Goal: Information Seeking & Learning: Learn about a topic

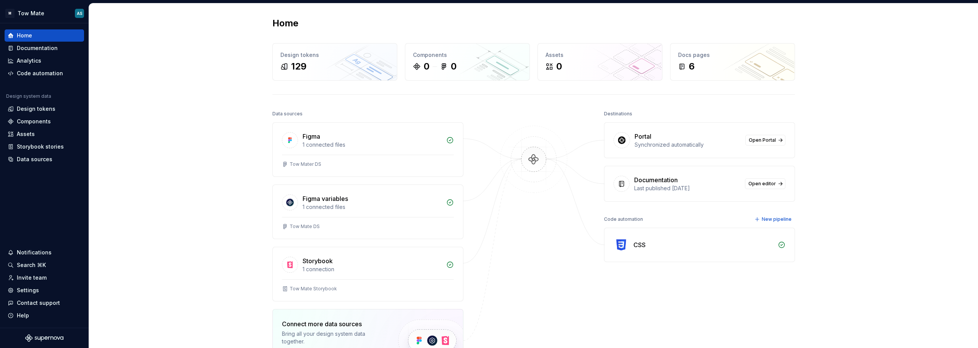
click at [850, 89] on div "Home Design tokens 129 Components 0 0 Assets 0 Docs pages 6 Data sources Figma …" at bounding box center [533, 229] width 889 height 452
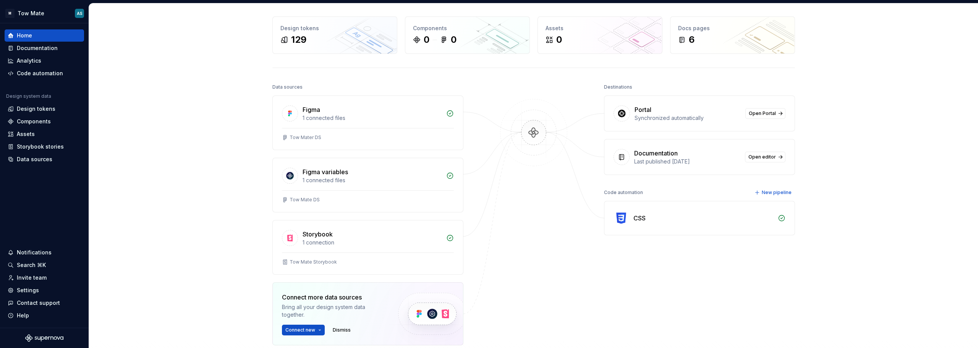
scroll to position [38, 0]
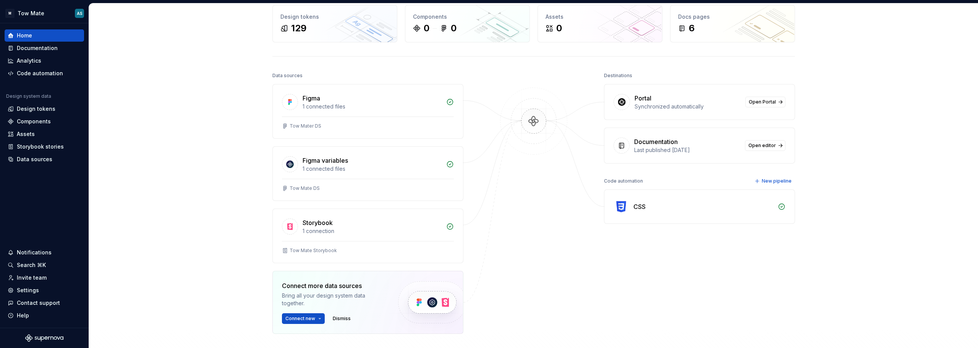
click at [526, 120] on img at bounding box center [534, 129] width 74 height 83
click at [772, 104] on span "Open Portal" at bounding box center [762, 102] width 27 height 6
click at [779, 205] on icon at bounding box center [782, 207] width 8 height 8
click at [639, 203] on div "CSS" at bounding box center [640, 206] width 12 height 9
click at [35, 110] on div "Design tokens" at bounding box center [36, 109] width 39 height 8
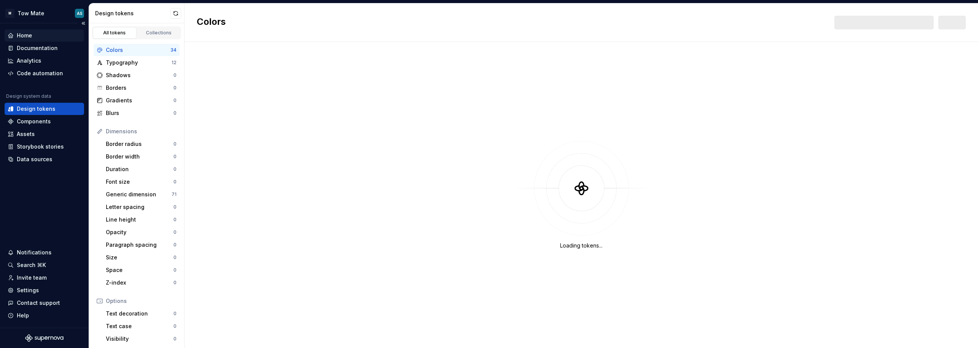
click at [55, 38] on div "Home" at bounding box center [44, 36] width 73 height 8
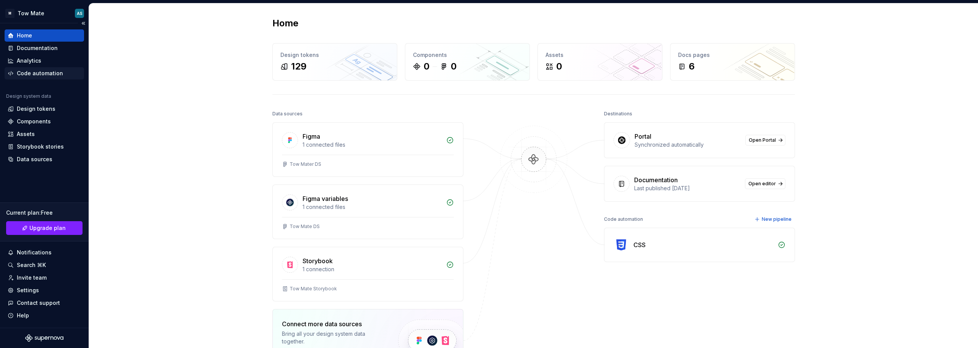
click at [60, 74] on div "Code automation" at bounding box center [40, 74] width 46 height 8
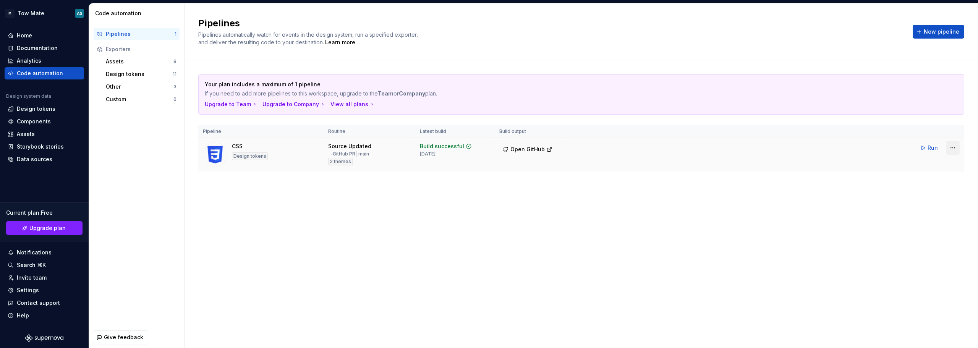
click at [958, 147] on html "M Tow Mate AS Home Documentation Analytics Code automation Design system data D…" at bounding box center [489, 174] width 978 height 348
click at [925, 164] on div "Edit pipeline" at bounding box center [943, 164] width 65 height 8
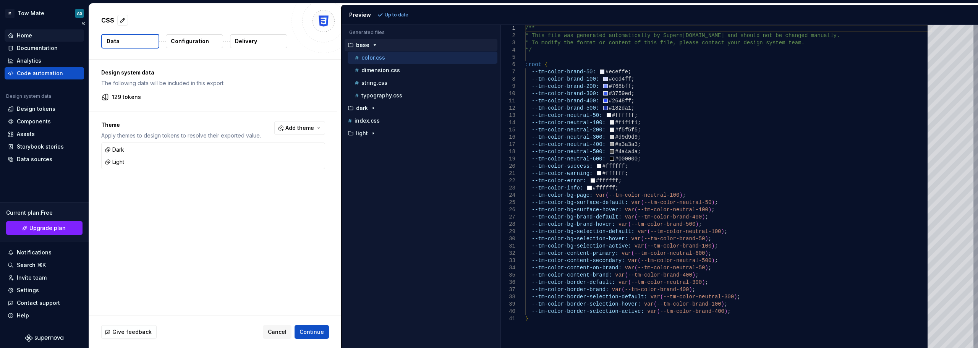
click at [23, 34] on div "Home" at bounding box center [24, 36] width 15 height 8
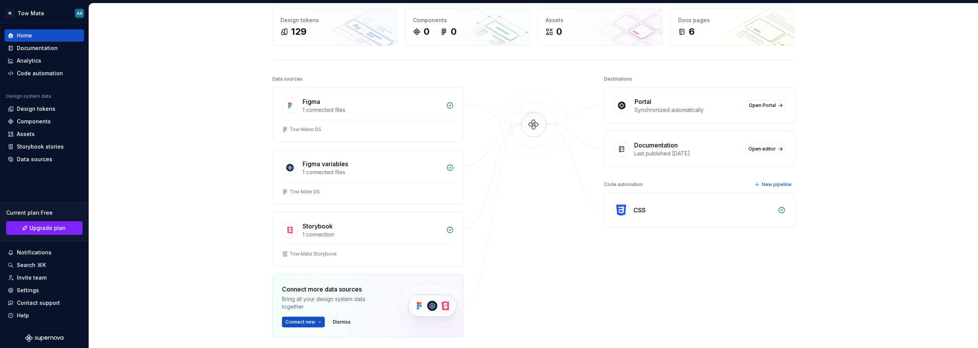
scroll to position [38, 0]
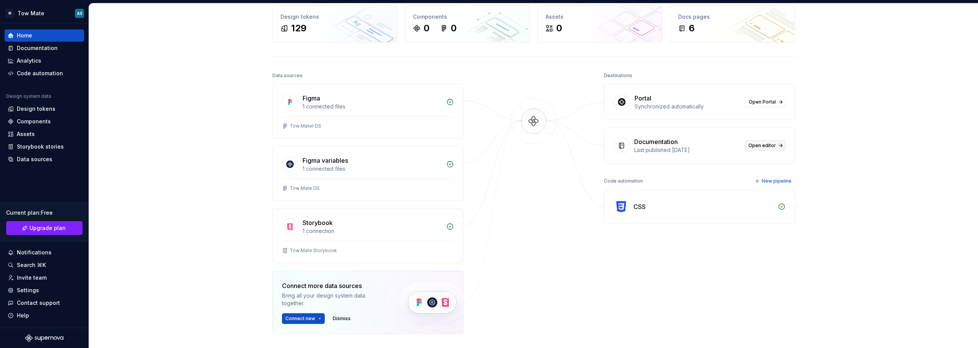
click at [769, 145] on span "Open editor" at bounding box center [763, 146] width 28 height 6
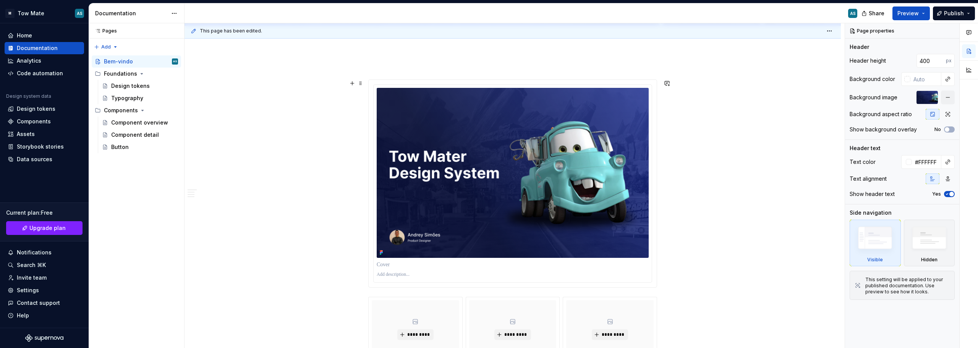
scroll to position [145, 0]
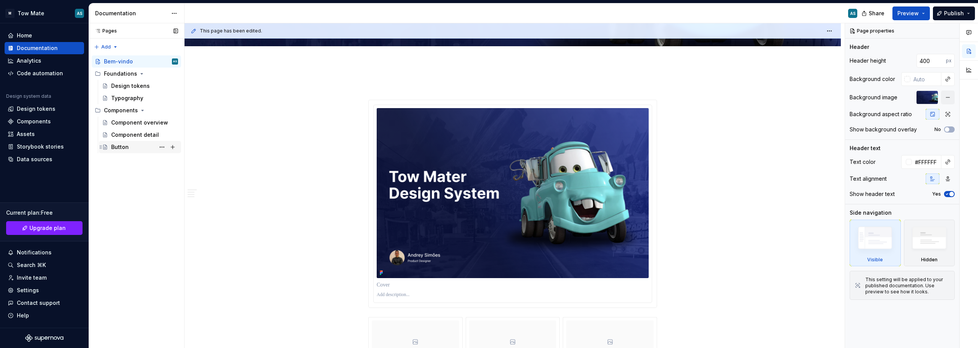
click at [126, 142] on div "Button" at bounding box center [144, 147] width 67 height 11
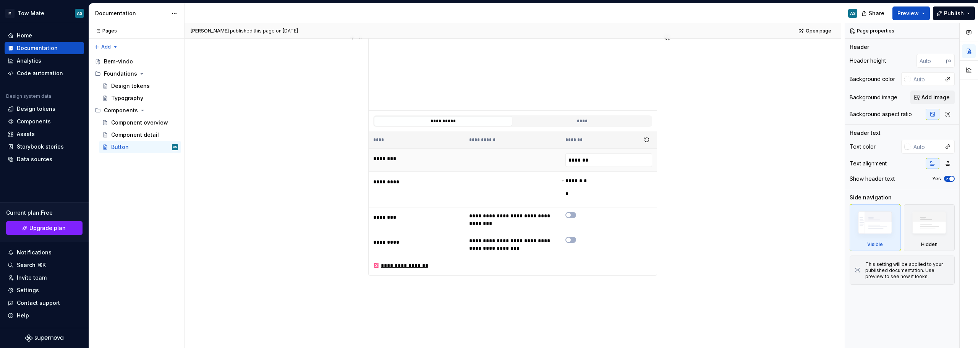
scroll to position [125, 0]
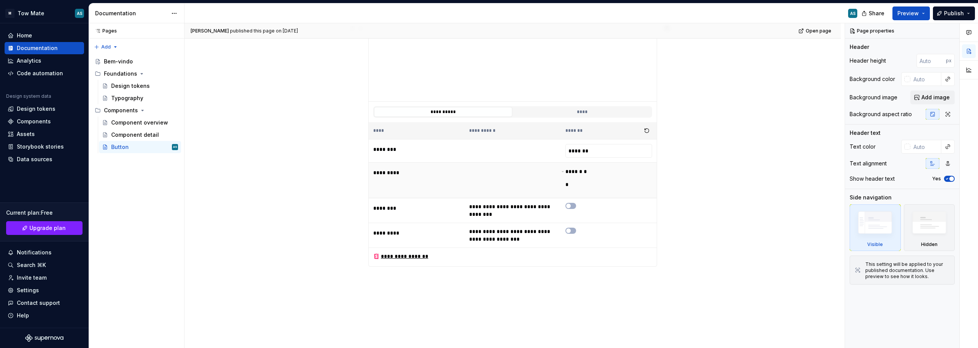
click at [573, 205] on button "button" at bounding box center [571, 206] width 11 height 6
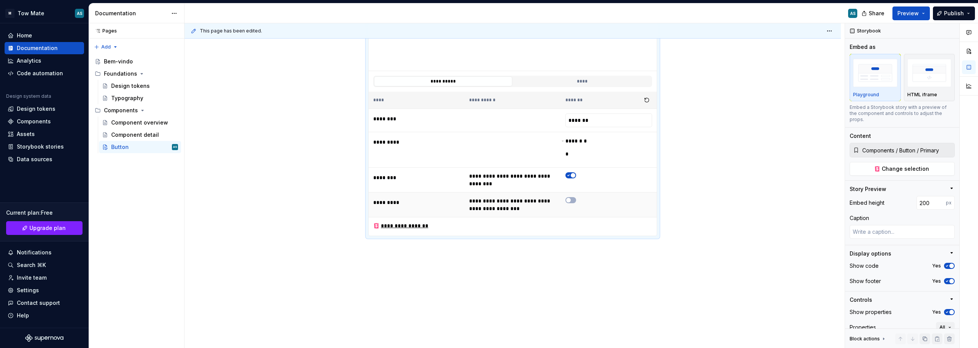
scroll to position [156, 0]
click at [569, 174] on icon "button" at bounding box center [569, 174] width 6 height 5
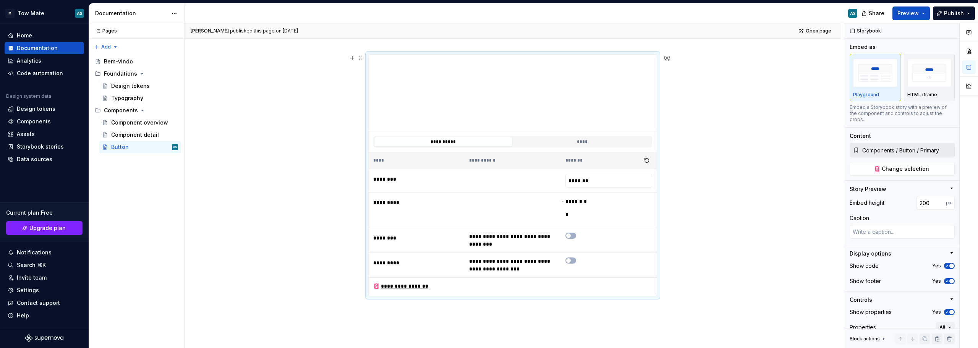
scroll to position [79, 0]
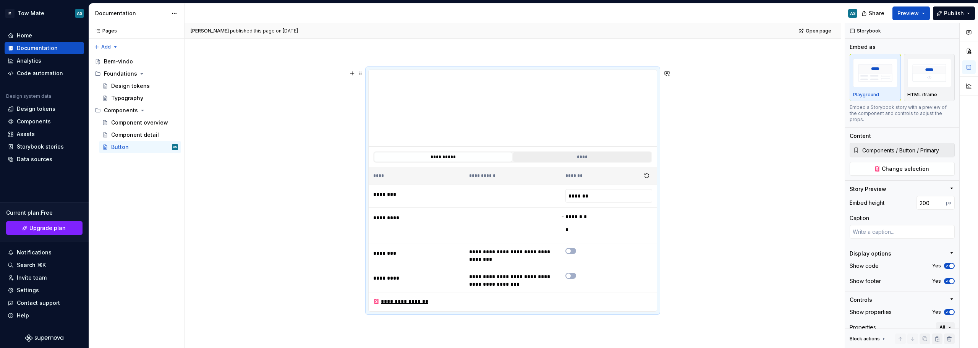
click at [546, 157] on button "****" at bounding box center [582, 157] width 138 height 10
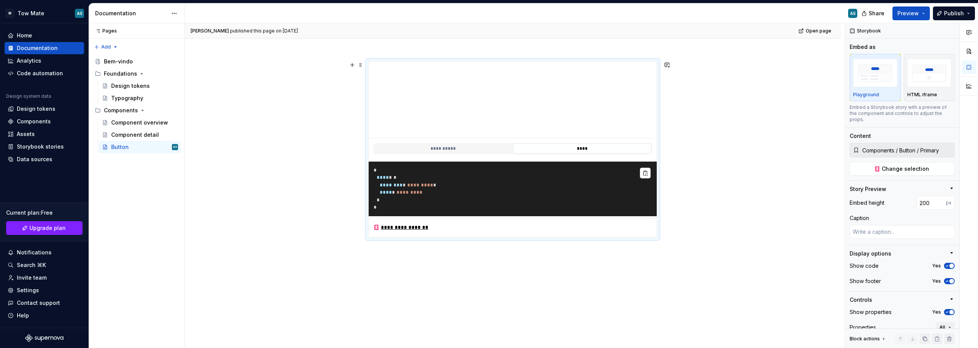
scroll to position [90, 0]
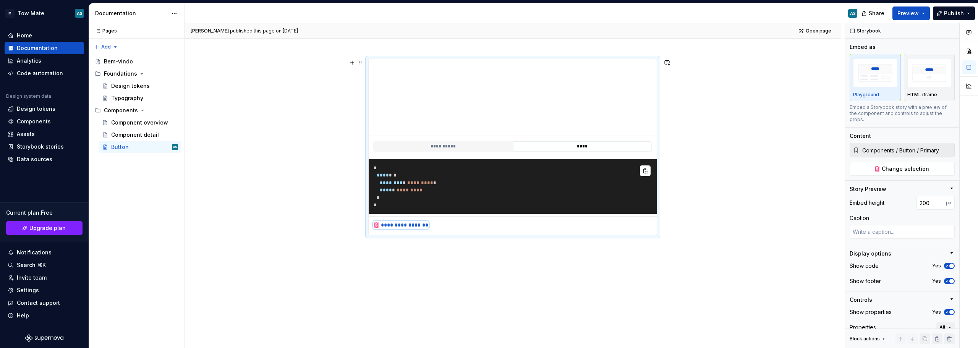
click at [397, 225] on div "**********" at bounding box center [400, 225] width 55 height 8
drag, startPoint x: 41, startPoint y: 154, endPoint x: 19, endPoint y: 172, distance: 27.9
click at [19, 172] on div "Home Documentation Analytics Code automation Design system data Design tokens C…" at bounding box center [44, 175] width 89 height 305
click at [29, 148] on div "Storybook stories" at bounding box center [40, 147] width 47 height 8
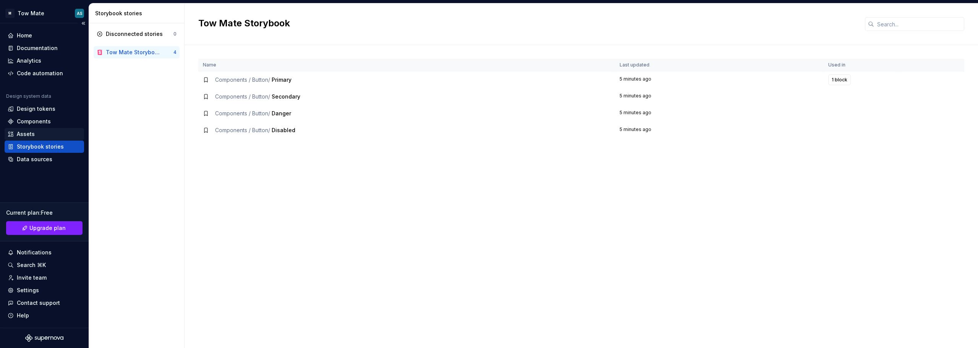
click at [28, 133] on div "Assets" at bounding box center [26, 134] width 18 height 8
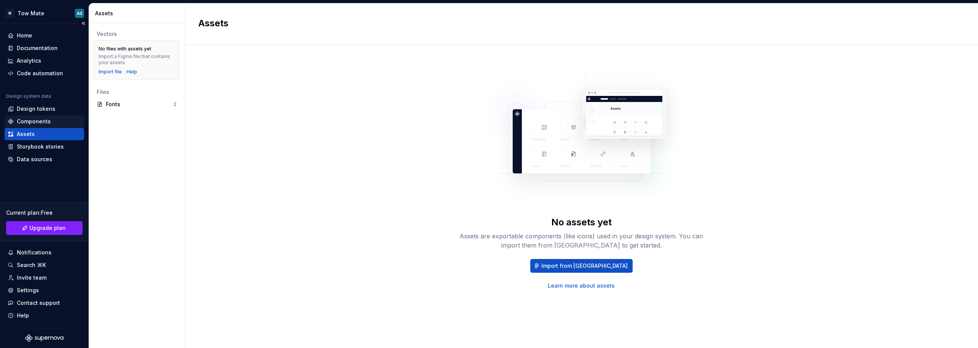
click at [21, 122] on div "Components" at bounding box center [34, 122] width 34 height 8
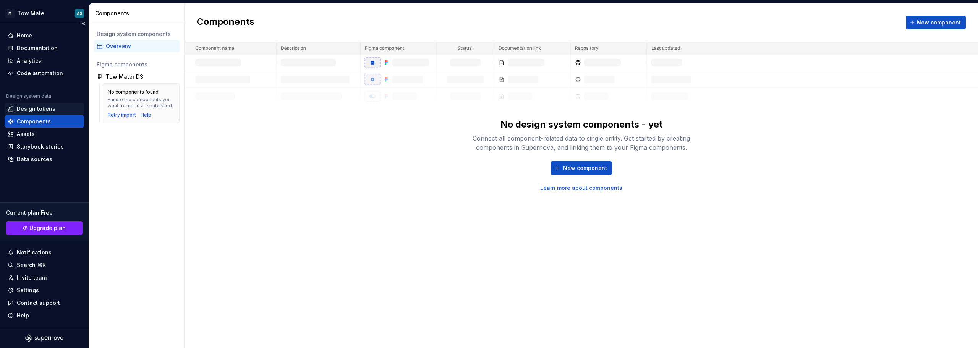
click at [41, 109] on div "Design tokens" at bounding box center [36, 109] width 39 height 8
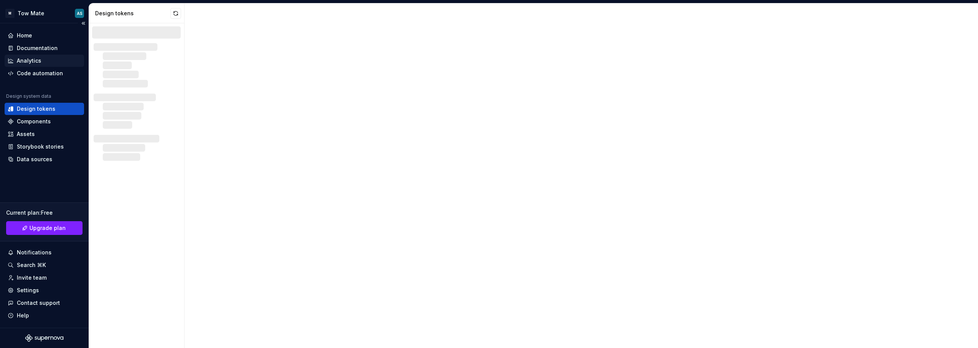
click at [33, 66] on div "Analytics" at bounding box center [44, 61] width 79 height 12
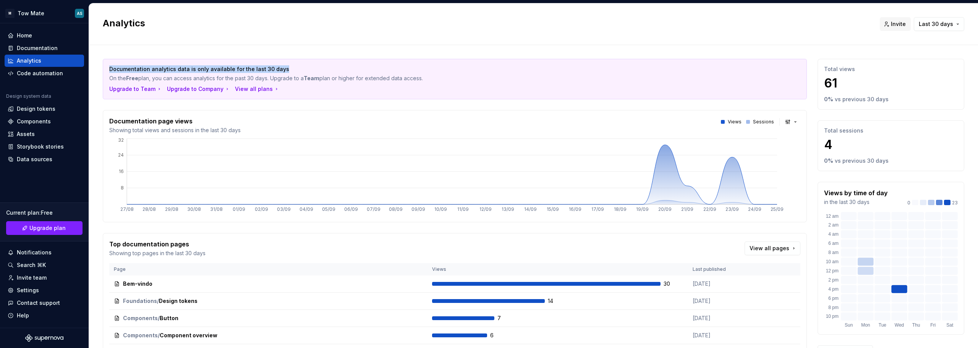
drag, startPoint x: 106, startPoint y: 68, endPoint x: 293, endPoint y: 71, distance: 187.6
click at [293, 71] on div "Documentation analytics data is only available for the last 30 days On the Free…" at bounding box center [454, 79] width 703 height 40
click at [295, 70] on p "Documentation analytics data is only available for the last 30 days" at bounding box center [428, 69] width 638 height 8
drag, startPoint x: 246, startPoint y: 67, endPoint x: 295, endPoint y: 72, distance: 49.2
click at [295, 72] on p "Documentation analytics data is only available for the last 30 days" at bounding box center [428, 69] width 638 height 8
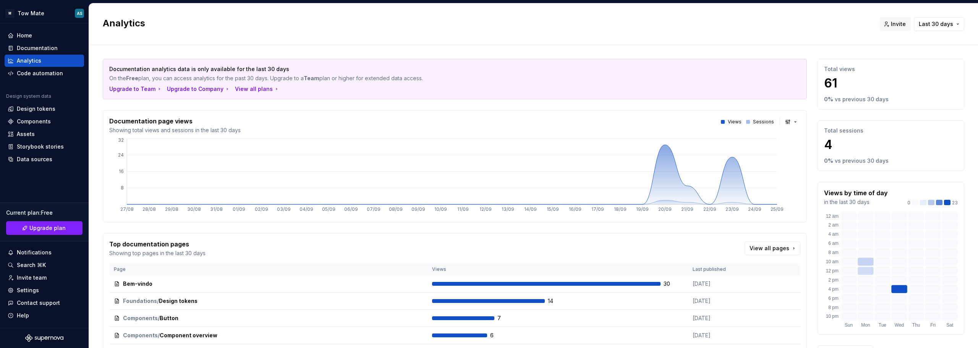
click at [298, 79] on p "On the Free plan, you can access analytics for the past 30 days. Upgrade to a T…" at bounding box center [428, 79] width 638 height 8
click at [783, 125] on button "button" at bounding box center [792, 122] width 18 height 11
click at [782, 124] on html "M Tow Mate AS Home Documentation Analytics Code automation Design system data D…" at bounding box center [489, 174] width 978 height 348
click at [783, 124] on button "button" at bounding box center [792, 122] width 18 height 11
click at [792, 149] on div "Bar chart" at bounding box center [803, 149] width 24 height 8
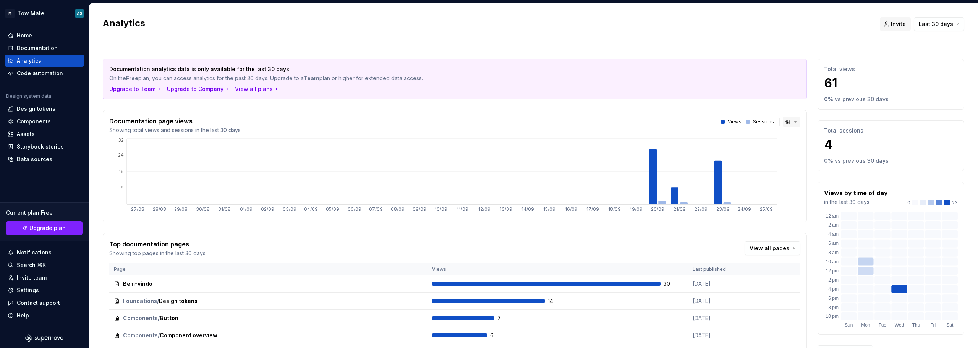
click at [783, 120] on button "button" at bounding box center [792, 122] width 18 height 11
click at [786, 162] on div "Suggestions" at bounding box center [785, 161] width 6 height 6
click at [783, 124] on button "button" at bounding box center [792, 122] width 18 height 11
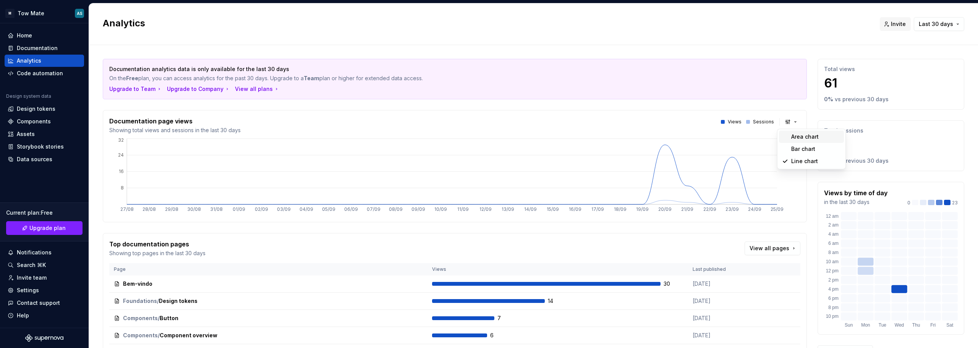
click at [786, 135] on div "Suggestions" at bounding box center [785, 137] width 6 height 6
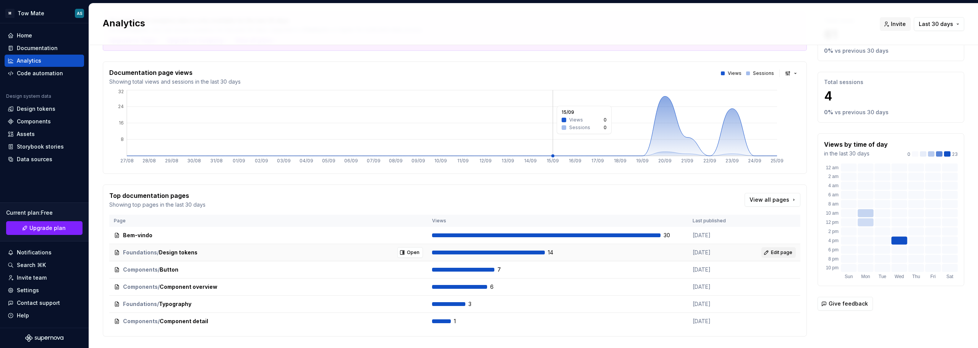
scroll to position [66, 0]
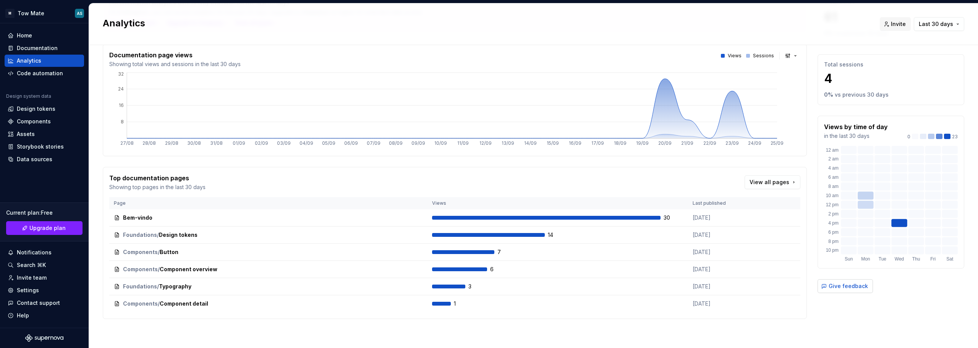
click at [835, 284] on span "Give feedback" at bounding box center [848, 286] width 39 height 8
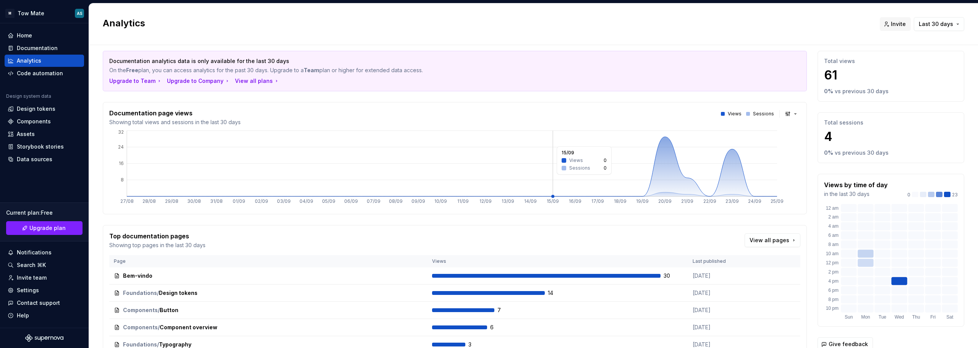
scroll to position [0, 0]
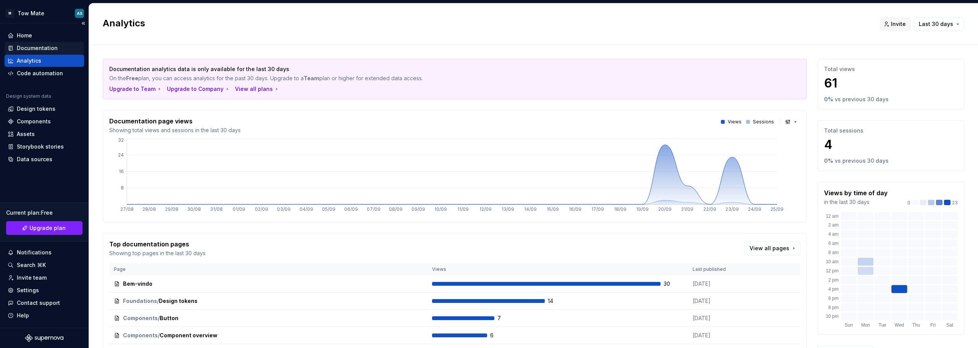
click at [27, 49] on div "Documentation" at bounding box center [37, 48] width 41 height 8
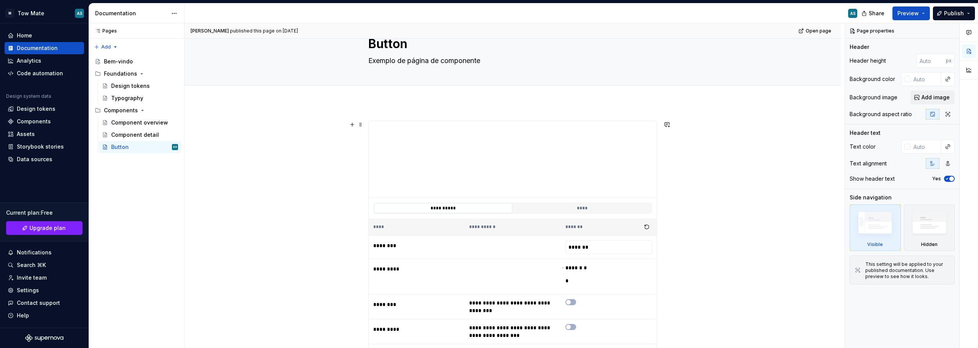
scroll to position [76, 0]
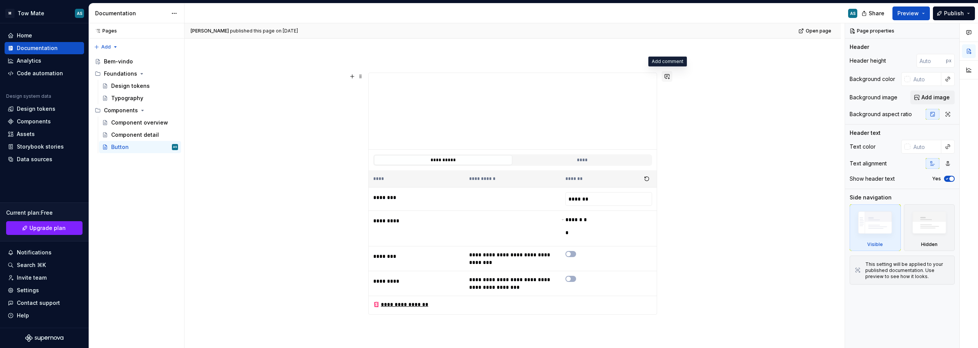
click at [665, 77] on button "button" at bounding box center [667, 76] width 11 height 11
click at [150, 168] on div "Pages Pages Add Accessibility guide for tree Page tree. Navigate the tree with …" at bounding box center [137, 185] width 96 height 325
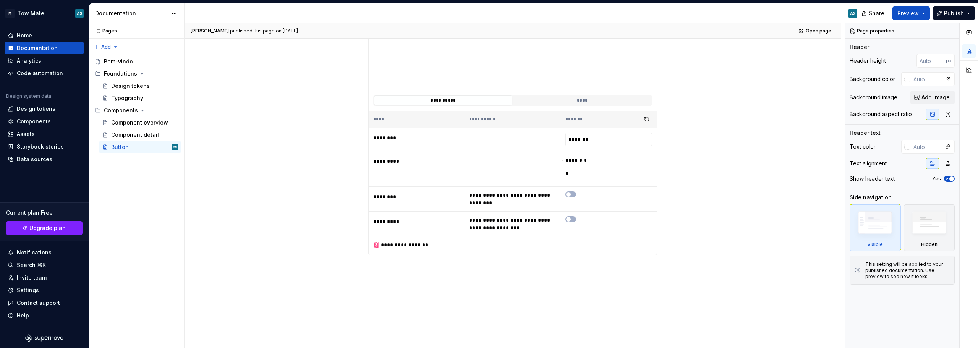
scroll to position [153, 0]
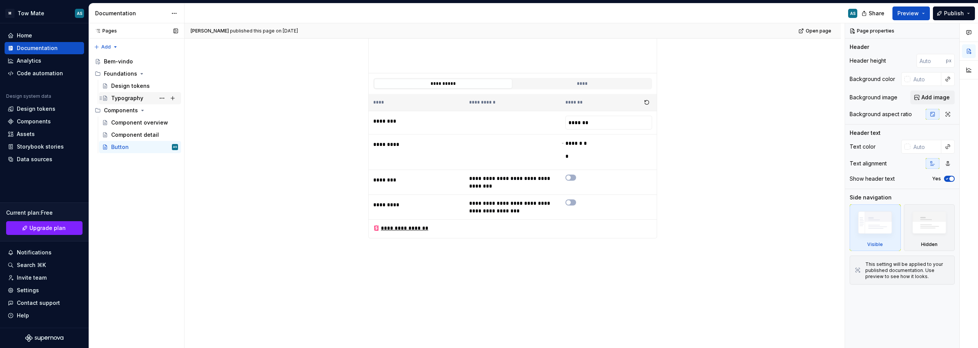
click at [131, 96] on div "Typography" at bounding box center [127, 98] width 32 height 8
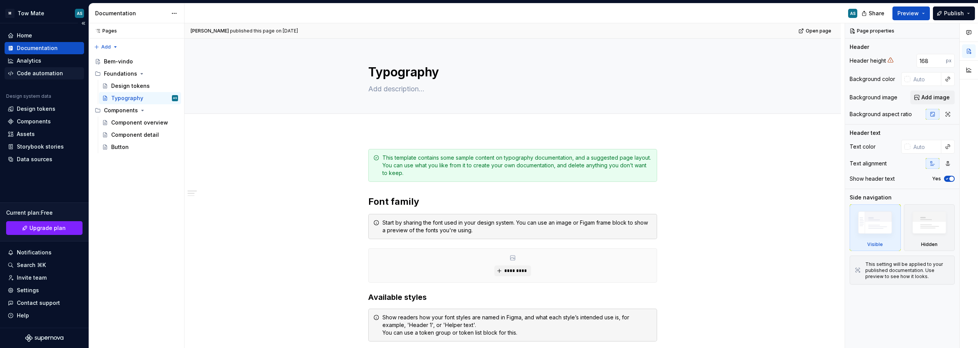
click at [28, 72] on div "Code automation" at bounding box center [40, 74] width 46 height 8
type textarea "*"
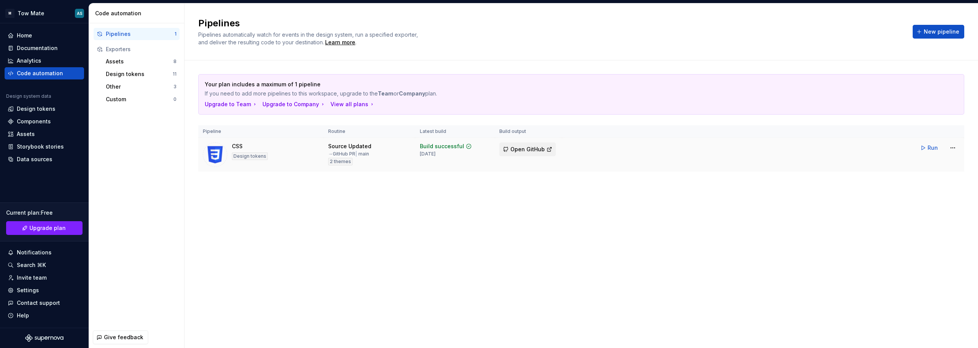
click at [543, 152] on span "Open GitHub" at bounding box center [527, 150] width 34 height 8
